Goal: Task Accomplishment & Management: Use online tool/utility

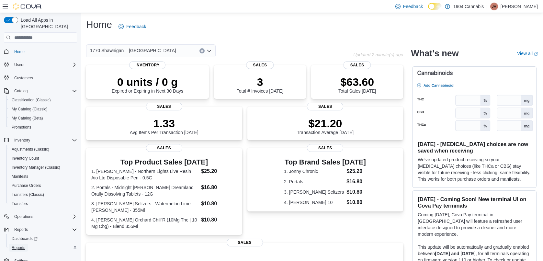
click at [17, 245] on span "Reports" at bounding box center [19, 247] width 14 height 5
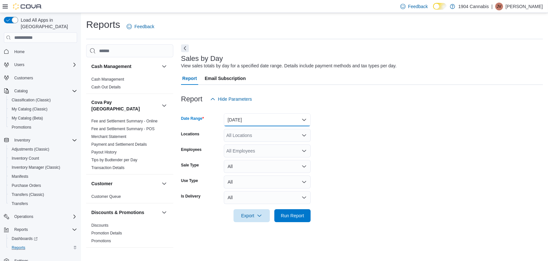
click at [251, 118] on button "[DATE]" at bounding box center [267, 119] width 87 height 13
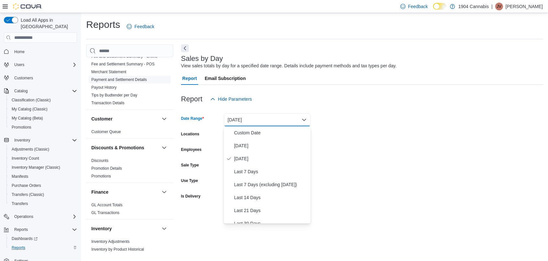
scroll to position [194, 0]
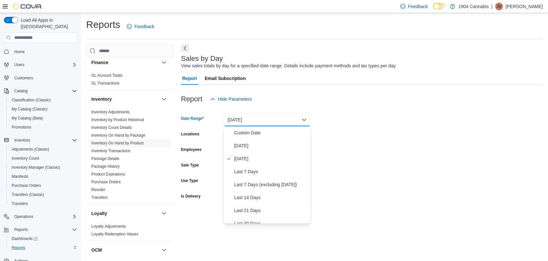
click at [125, 141] on link "Inventory On Hand by Product" at bounding box center [117, 143] width 52 height 5
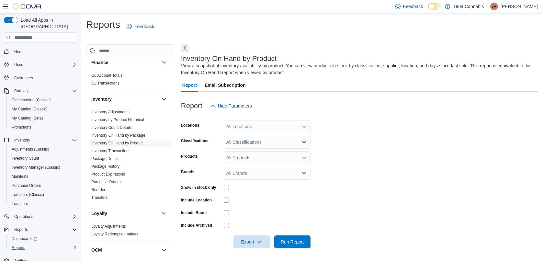
click at [272, 124] on div "All Locations" at bounding box center [267, 126] width 87 height 13
click at [260, 148] on span "1770 Shawnigan – [GEOGRAPHIC_DATA]" at bounding box center [281, 147] width 86 height 6
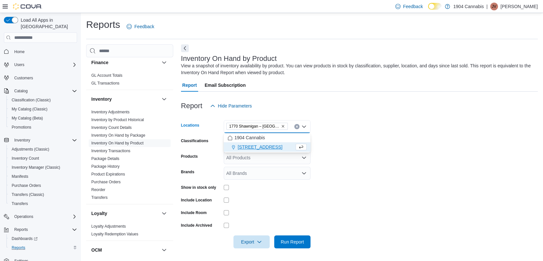
click at [275, 101] on div "Report Hide Parameters" at bounding box center [359, 105] width 357 height 13
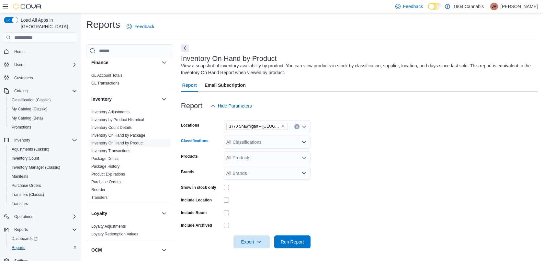
click at [251, 141] on div "All Classifications" at bounding box center [267, 142] width 87 height 13
click at [247, 172] on span "Beverages" at bounding box center [249, 172] width 22 height 6
click at [348, 114] on div at bounding box center [359, 116] width 357 height 8
click at [297, 240] on span "Run Report" at bounding box center [292, 241] width 23 height 6
click at [254, 238] on span "Export" at bounding box center [251, 241] width 28 height 13
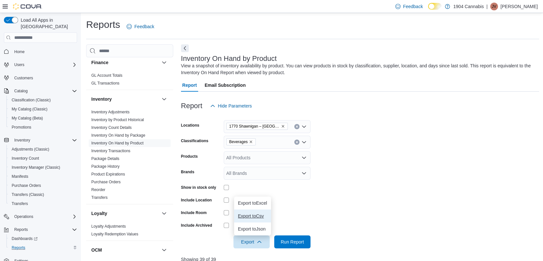
click at [259, 212] on button "Export to Csv" at bounding box center [252, 215] width 37 height 13
click at [250, 141] on icon "Remove Beverages from selection in this group" at bounding box center [251, 142] width 3 height 3
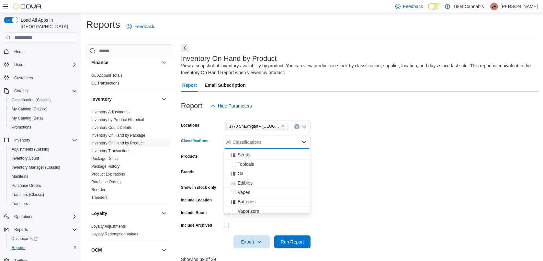
scroll to position [65, 0]
click at [250, 172] on span "Edibles" at bounding box center [245, 173] width 15 height 6
click at [295, 238] on span "Run Report" at bounding box center [292, 241] width 28 height 13
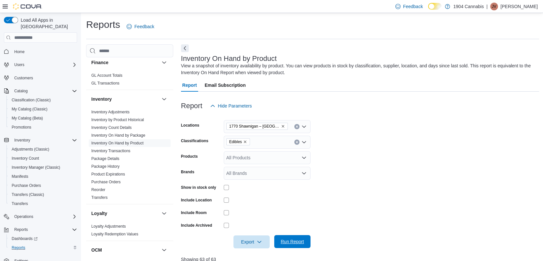
click at [286, 242] on span "Run Report" at bounding box center [292, 241] width 23 height 6
click at [262, 244] on span "Export" at bounding box center [251, 241] width 28 height 13
click at [267, 215] on span "Export to Csv" at bounding box center [252, 215] width 29 height 5
click at [17, 49] on span "Home" at bounding box center [19, 51] width 10 height 5
